Goal: Find specific page/section: Find specific page/section

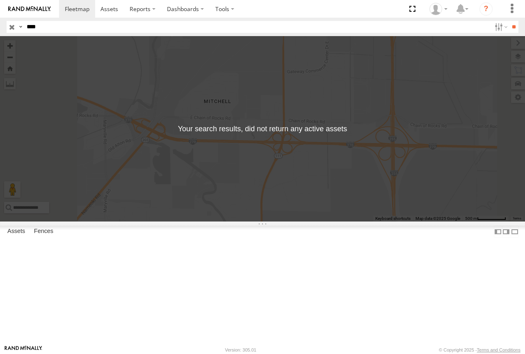
drag, startPoint x: 46, startPoint y: 25, endPoint x: 1, endPoint y: 22, distance: 45.7
click at [1, 22] on header "Search Query Asset ID Asset Label Registration Manufacturer Model VIN Job ID" at bounding box center [262, 27] width 525 height 18
type input "****"
click at [509, 21] on input "**" at bounding box center [513, 27] width 9 height 12
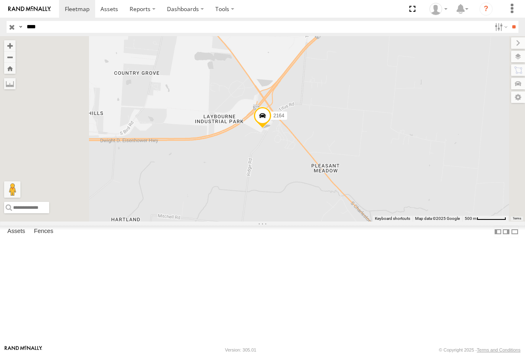
click at [284, 118] on span "2164" at bounding box center [278, 116] width 11 height 6
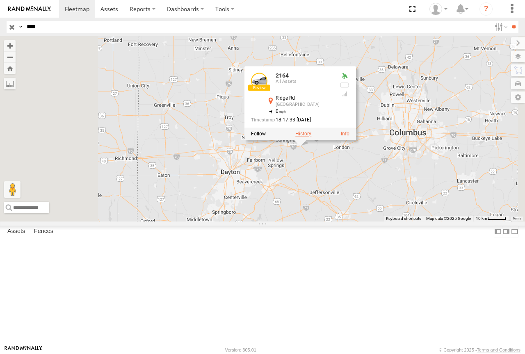
click at [311, 137] on label at bounding box center [303, 134] width 16 height 6
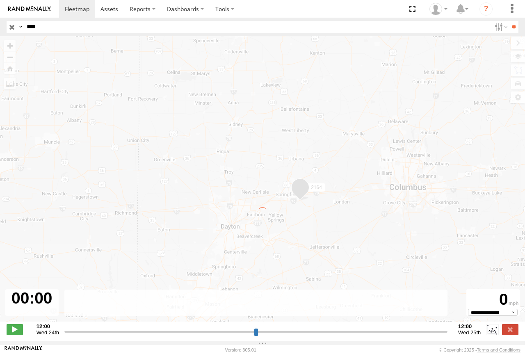
type input "**********"
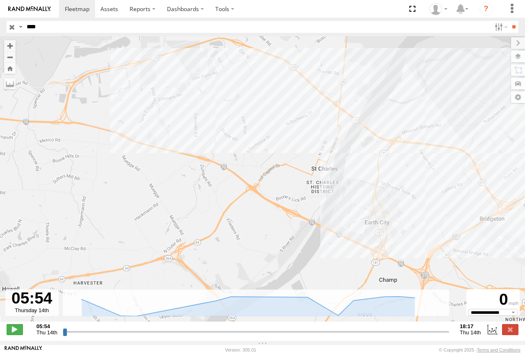
drag, startPoint x: 292, startPoint y: 158, endPoint x: 127, endPoint y: 145, distance: 164.9
click at [127, 145] on div "2164" at bounding box center [262, 183] width 525 height 294
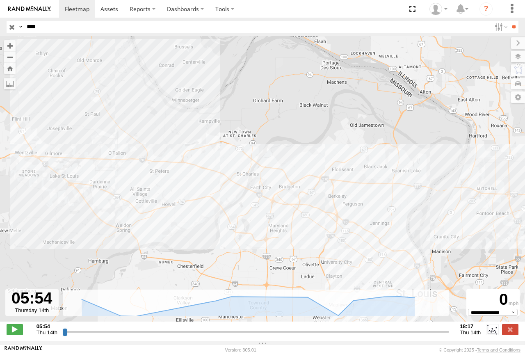
drag, startPoint x: 428, startPoint y: 198, endPoint x: 296, endPoint y: 194, distance: 132.9
click at [296, 194] on div "2164" at bounding box center [262, 183] width 525 height 294
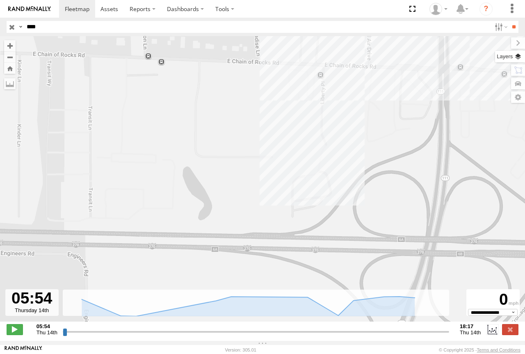
click at [519, 57] on label at bounding box center [510, 56] width 30 height 11
click at [0, 0] on span "Basemaps" at bounding box center [0, 0] width 0 height 0
click at [0, 0] on span "Satellite + Roadmap" at bounding box center [0, 0] width 0 height 0
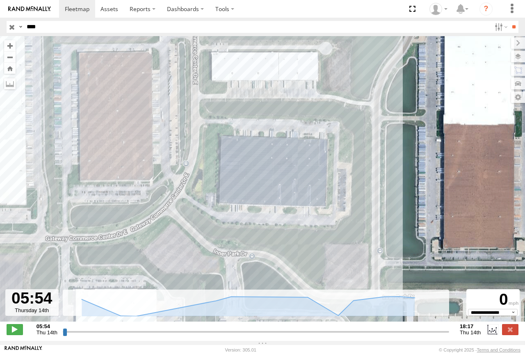
drag, startPoint x: 307, startPoint y: 88, endPoint x: 303, endPoint y: 197, distance: 108.7
click at [303, 197] on div "2164" at bounding box center [262, 183] width 525 height 294
